Goal: Check status

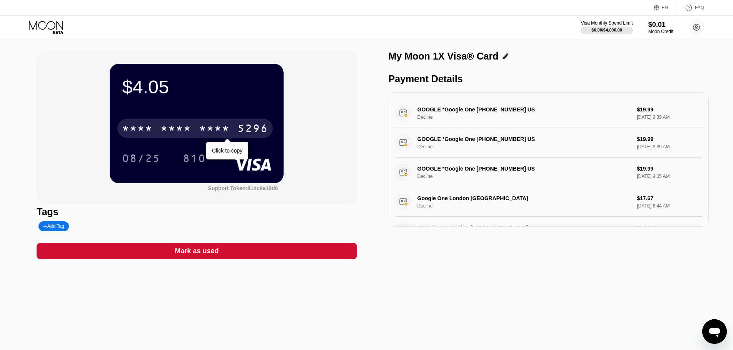
click at [203, 127] on div "* * * *" at bounding box center [214, 129] width 31 height 12
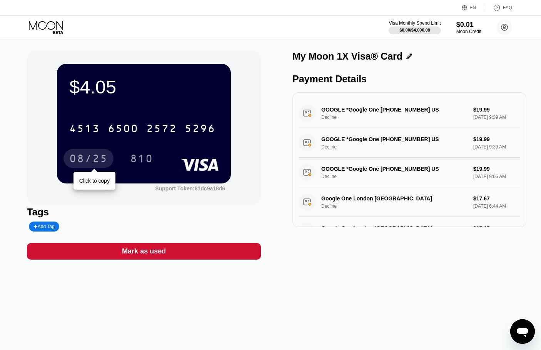
click at [102, 160] on div "08/25" at bounding box center [88, 159] width 38 height 12
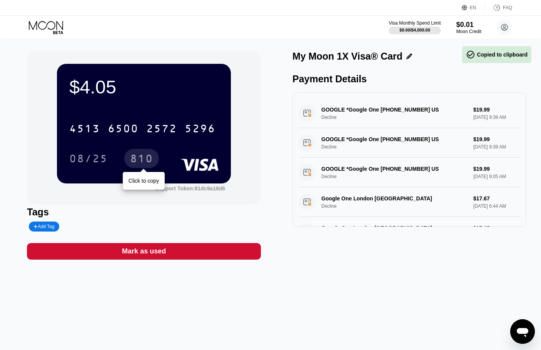
click at [131, 159] on div "810" at bounding box center [141, 159] width 23 height 12
